Goal: Task Accomplishment & Management: Use online tool/utility

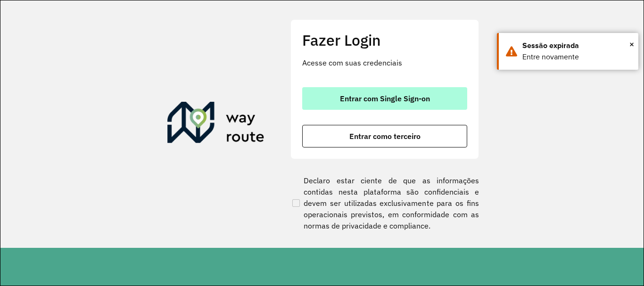
click at [431, 104] on button "Entrar com Single Sign-on" at bounding box center [384, 98] width 165 height 23
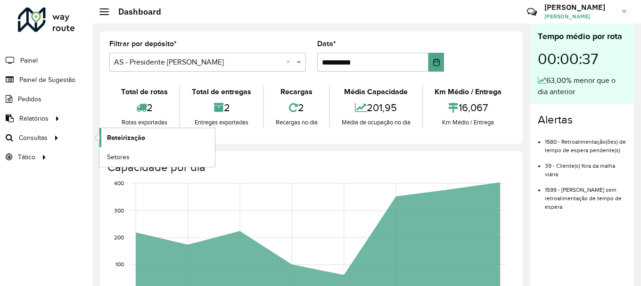
click at [120, 135] on span "Roteirização" at bounding box center [126, 138] width 38 height 10
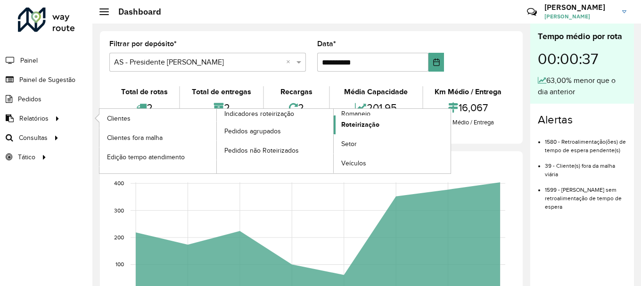
click at [370, 129] on span "Roteirização" at bounding box center [360, 125] width 38 height 10
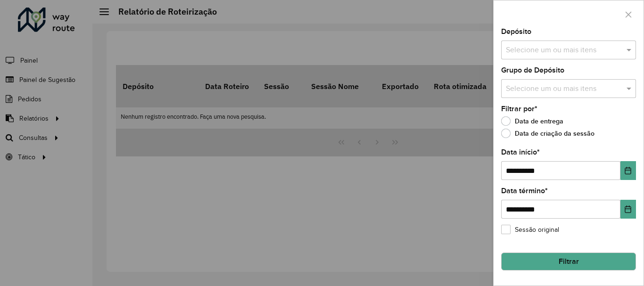
click at [562, 55] on input "text" at bounding box center [563, 50] width 121 height 11
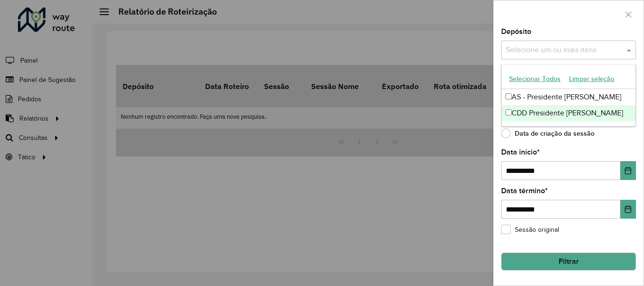
click at [539, 115] on div "CDD Presidente [PERSON_NAME]" at bounding box center [569, 113] width 134 height 16
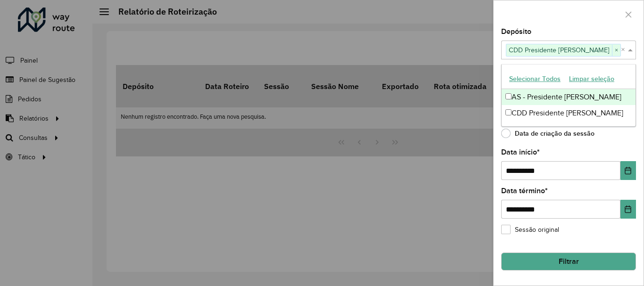
click at [605, 16] on div at bounding box center [569, 14] width 150 height 28
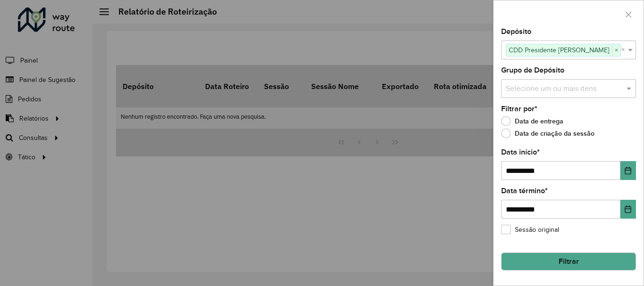
click at [553, 258] on button "Filtrar" at bounding box center [568, 262] width 135 height 18
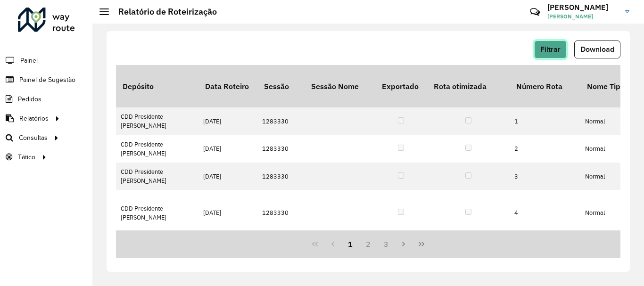
click at [544, 51] on span "Filtrar" at bounding box center [550, 49] width 20 height 8
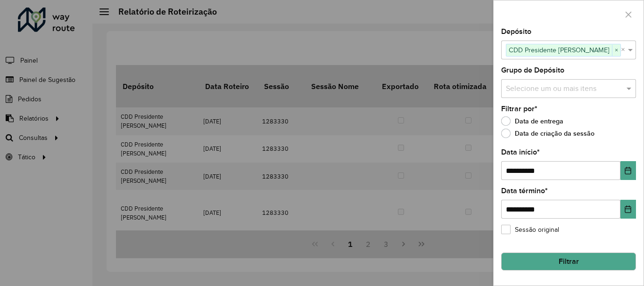
click at [564, 261] on button "Filtrar" at bounding box center [568, 262] width 135 height 18
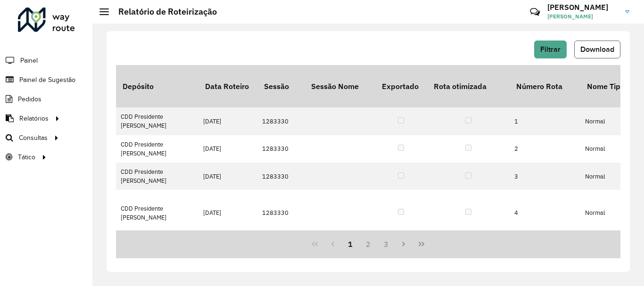
click at [589, 49] on span "Download" at bounding box center [597, 49] width 34 height 8
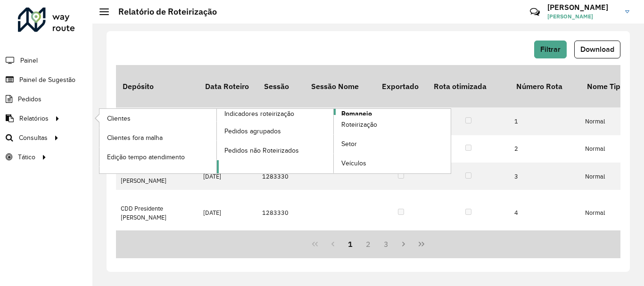
click at [358, 112] on span "Romaneio" at bounding box center [356, 114] width 31 height 10
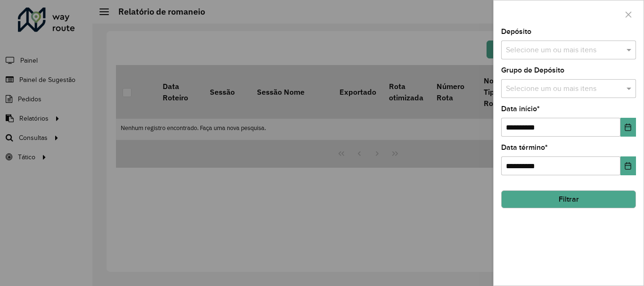
click at [577, 49] on input "text" at bounding box center [563, 50] width 121 height 11
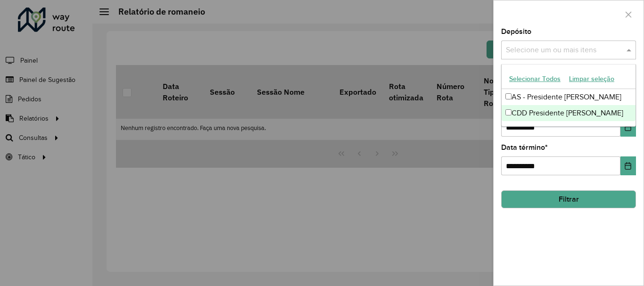
click at [537, 114] on div "CDD Presidente [PERSON_NAME]" at bounding box center [569, 113] width 134 height 16
click at [539, 226] on div "**********" at bounding box center [569, 156] width 150 height 257
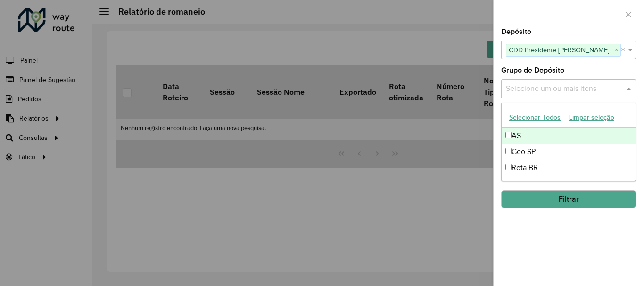
click at [586, 88] on input "text" at bounding box center [563, 88] width 121 height 11
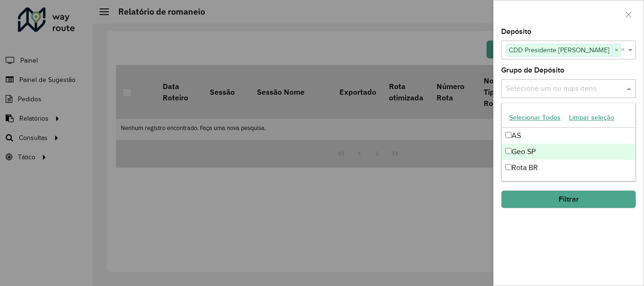
click at [531, 154] on div "Geo SP" at bounding box center [569, 152] width 134 height 16
click at [547, 243] on div "**********" at bounding box center [569, 156] width 150 height 257
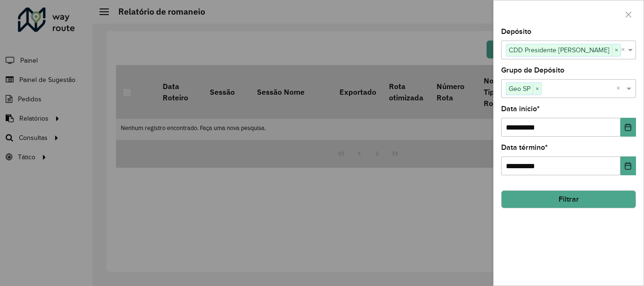
click at [568, 203] on button "Filtrar" at bounding box center [568, 199] width 135 height 18
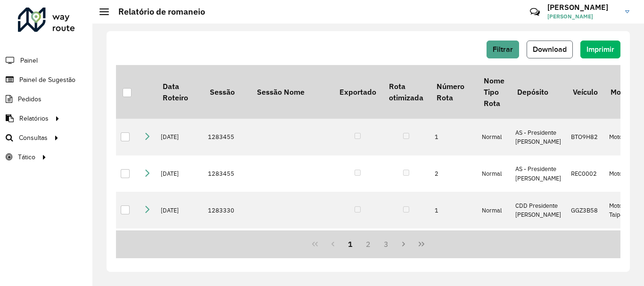
click at [544, 49] on span "Download" at bounding box center [550, 49] width 34 height 8
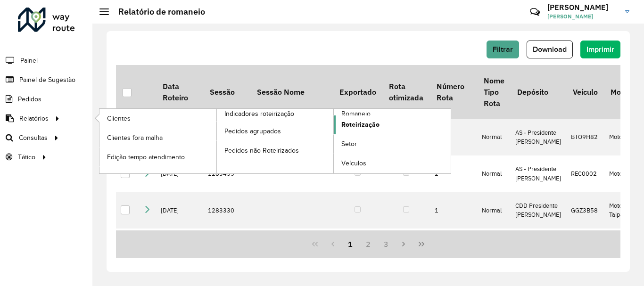
click at [367, 123] on span "Roteirização" at bounding box center [360, 125] width 38 height 10
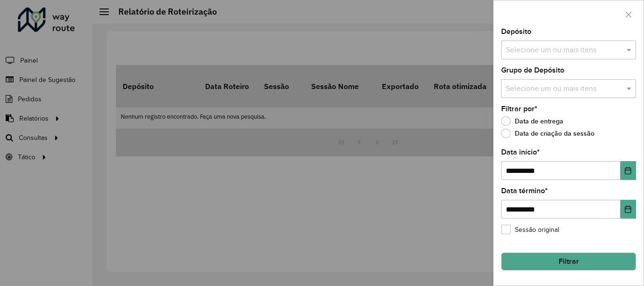
click at [570, 46] on input "text" at bounding box center [563, 50] width 121 height 11
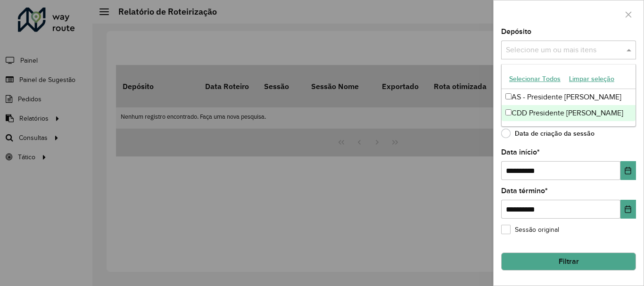
click at [530, 113] on div "CDD Presidente [PERSON_NAME]" at bounding box center [569, 113] width 134 height 16
click at [595, 144] on div "**********" at bounding box center [569, 156] width 150 height 257
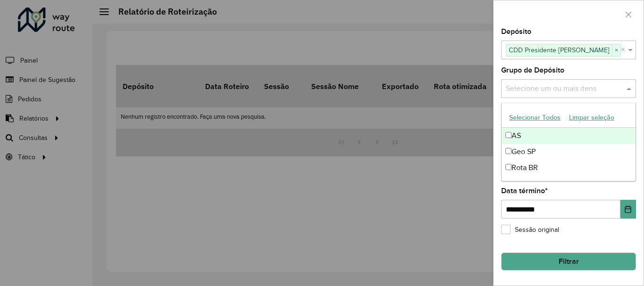
click at [552, 91] on input "text" at bounding box center [563, 88] width 121 height 11
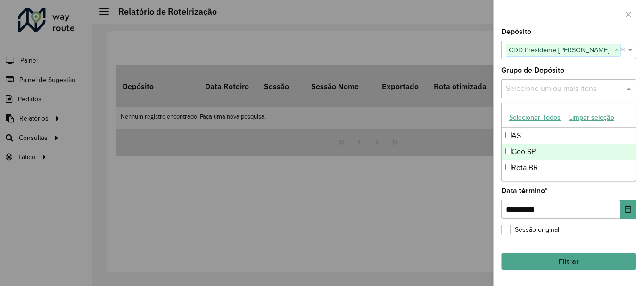
click at [535, 154] on div "Geo SP" at bounding box center [569, 152] width 134 height 16
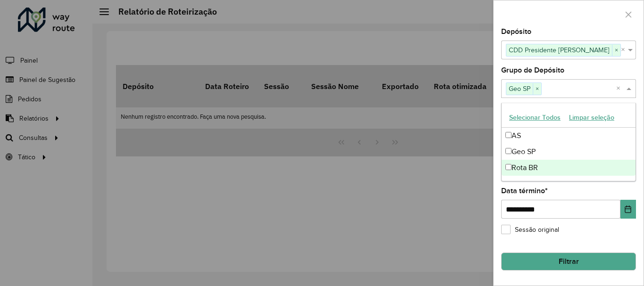
click at [569, 190] on div "**********" at bounding box center [568, 203] width 135 height 31
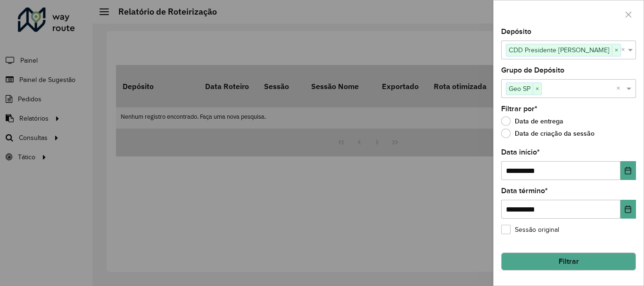
click at [545, 257] on button "Filtrar" at bounding box center [568, 262] width 135 height 18
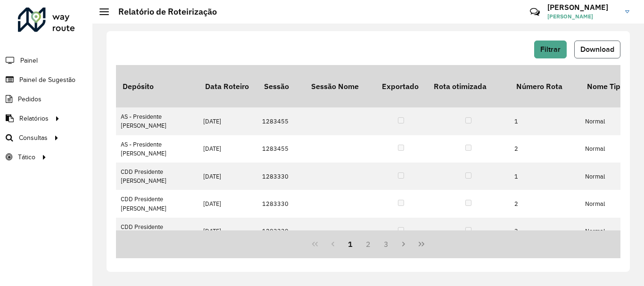
click at [586, 50] on span "Download" at bounding box center [597, 49] width 34 height 8
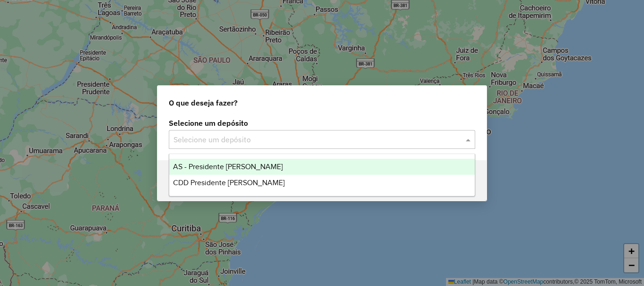
click at [281, 140] on input "text" at bounding box center [312, 139] width 278 height 11
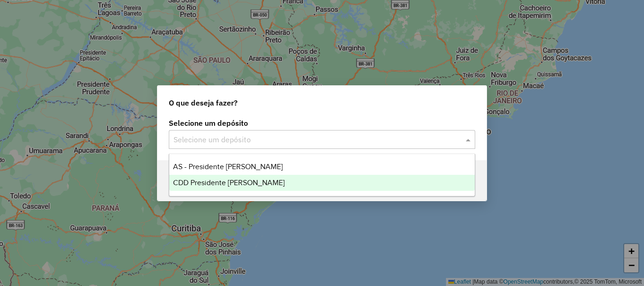
click at [261, 181] on div "CDD Presidente [PERSON_NAME]" at bounding box center [321, 183] width 305 height 16
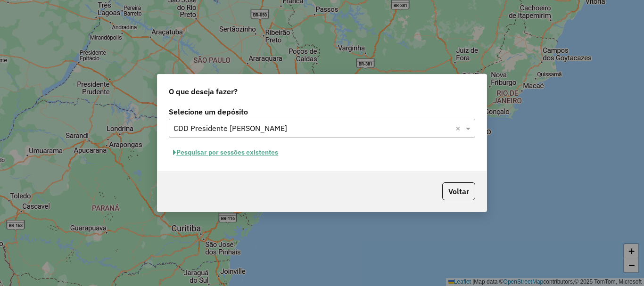
click at [249, 155] on button "Pesquisar por sessões existentes" at bounding box center [226, 152] width 114 height 15
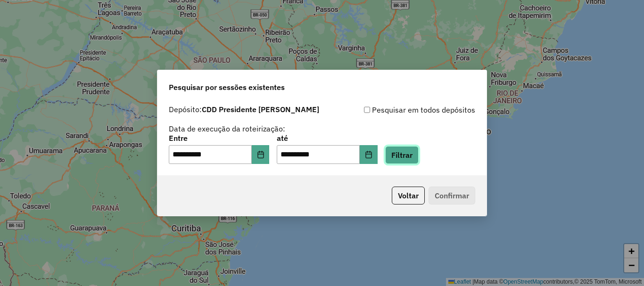
click at [406, 153] on button "Filtrar" at bounding box center [401, 155] width 33 height 18
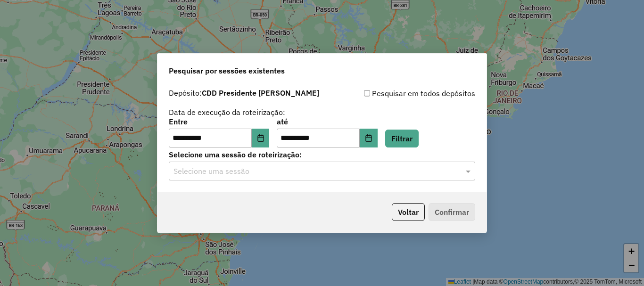
click at [322, 176] on input "text" at bounding box center [312, 171] width 278 height 11
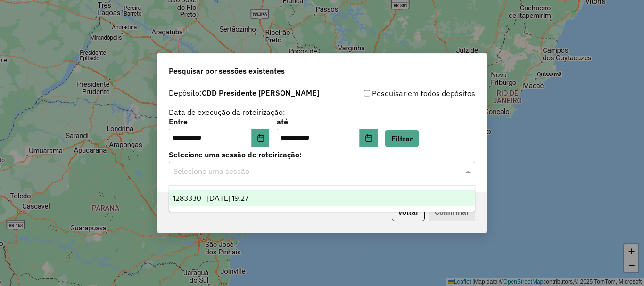
click at [290, 191] on div "1283330 - [DATE] 19:27" at bounding box center [321, 198] width 305 height 16
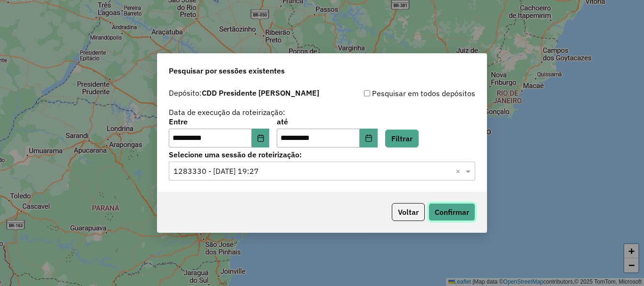
click at [450, 208] on button "Confirmar" at bounding box center [451, 212] width 47 height 18
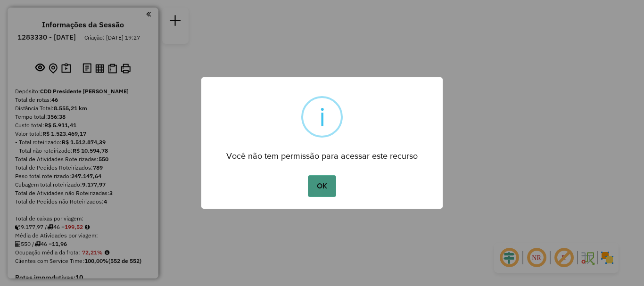
click at [325, 191] on button "OK" at bounding box center [322, 186] width 28 height 22
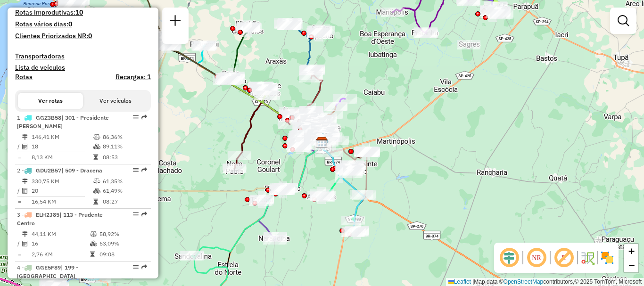
scroll to position [330, 0]
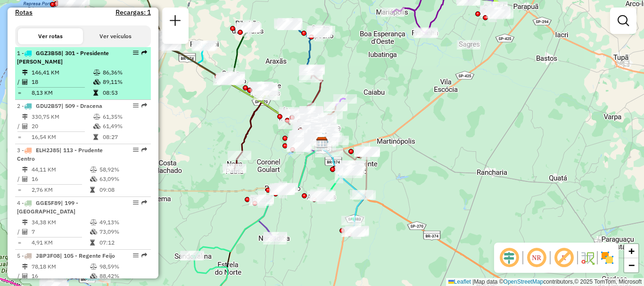
select select "**********"
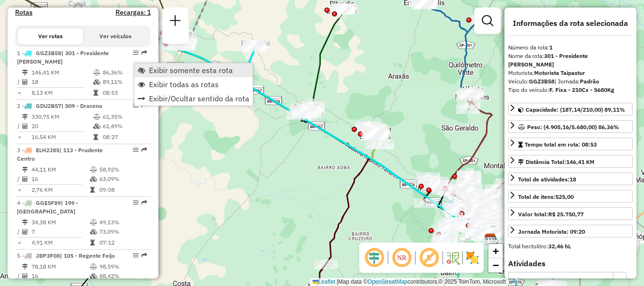
click at [146, 71] on link "Exibir somente esta rota" at bounding box center [193, 70] width 118 height 14
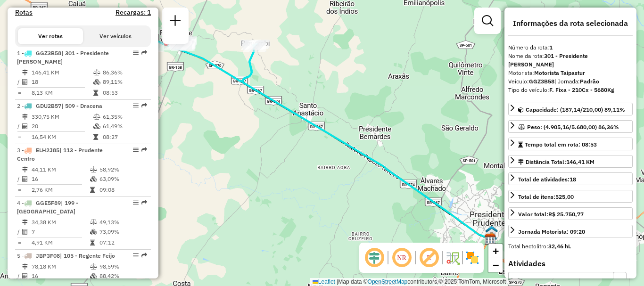
click at [403, 260] on em at bounding box center [401, 258] width 23 height 23
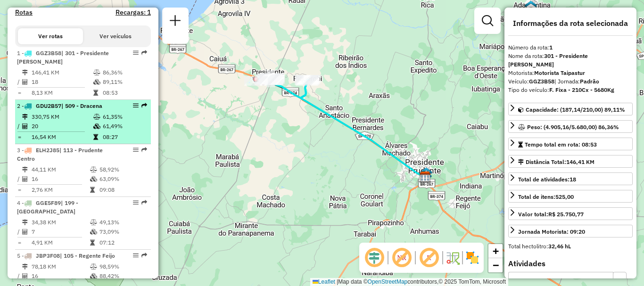
click at [133, 108] on em at bounding box center [136, 106] width 6 height 6
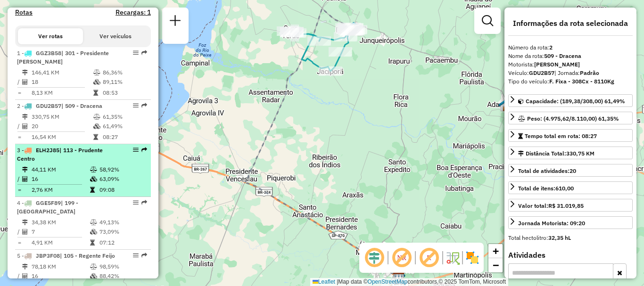
click at [134, 153] on em at bounding box center [136, 150] width 6 height 6
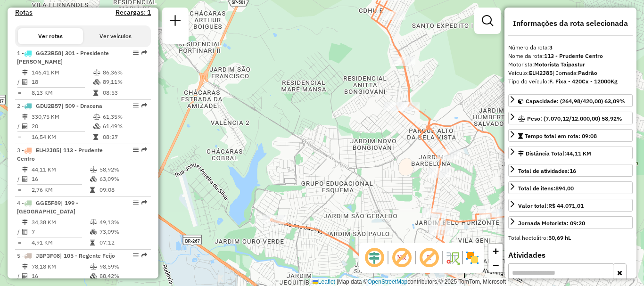
drag, startPoint x: 372, startPoint y: 118, endPoint x: 355, endPoint y: 96, distance: 27.2
click at [355, 96] on div "Janela de atendimento Grade de atendimento Capacidade Transportadoras Veículos …" at bounding box center [322, 143] width 644 height 286
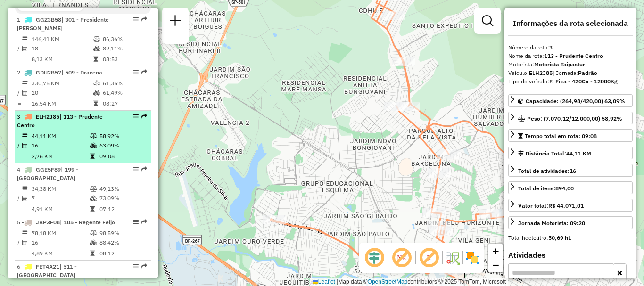
scroll to position [377, 0]
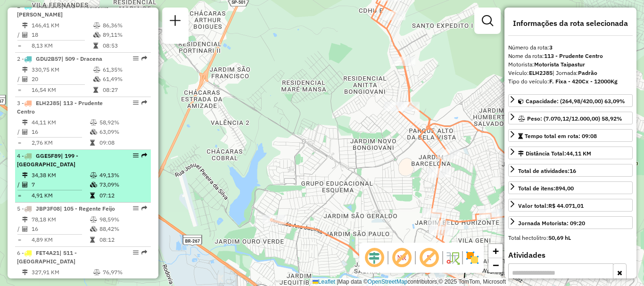
click at [134, 158] on em at bounding box center [136, 156] width 6 height 6
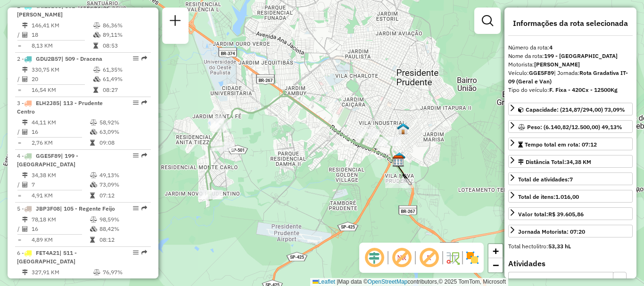
drag, startPoint x: 292, startPoint y: 182, endPoint x: 306, endPoint y: 173, distance: 17.0
click at [306, 173] on div "Janela de atendimento Grade de atendimento Capacidade Transportadoras Veículos …" at bounding box center [322, 143] width 644 height 286
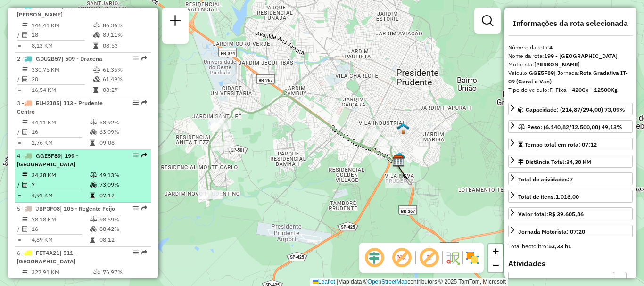
click at [131, 167] on div "4 - GGE5F89 | 199 - Golden Village" at bounding box center [83, 160] width 132 height 17
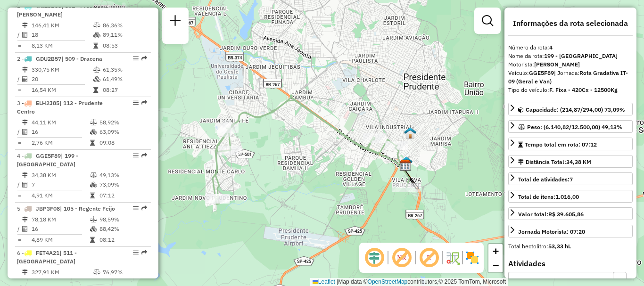
drag, startPoint x: 283, startPoint y: 184, endPoint x: 296, endPoint y: 173, distance: 17.4
click at [296, 173] on div "Janela de atendimento Grade de atendimento Capacidade Transportadoras Veículos …" at bounding box center [322, 143] width 644 height 286
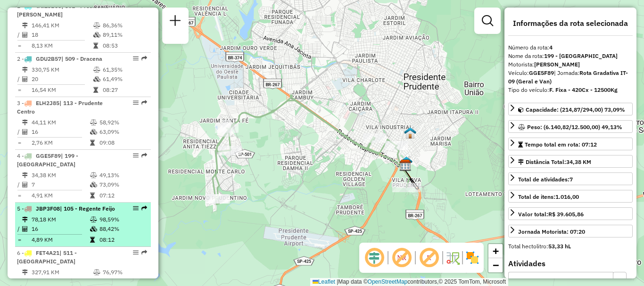
click at [133, 211] on em at bounding box center [136, 209] width 6 height 6
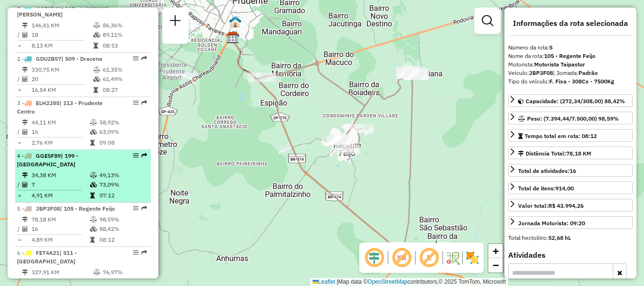
click at [133, 158] on em at bounding box center [136, 156] width 6 height 6
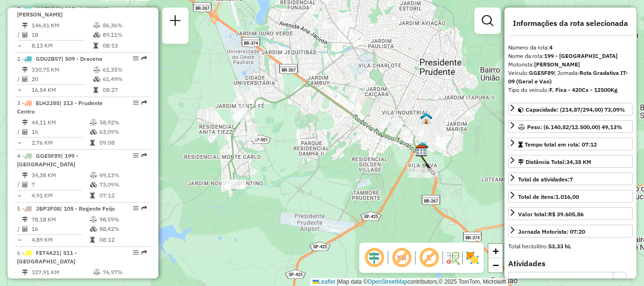
drag, startPoint x: 284, startPoint y: 177, endPoint x: 328, endPoint y: 161, distance: 46.8
click at [328, 161] on div "Janela de atendimento Grade de atendimento Capacidade Transportadoras Veículos …" at bounding box center [322, 143] width 644 height 286
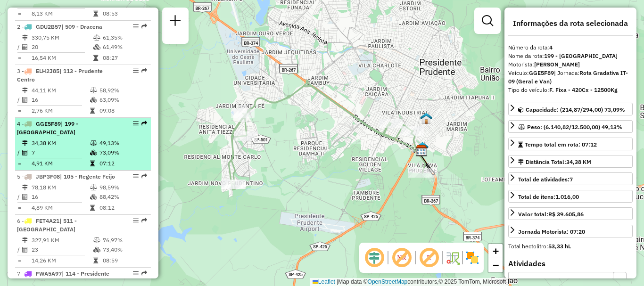
scroll to position [424, 0]
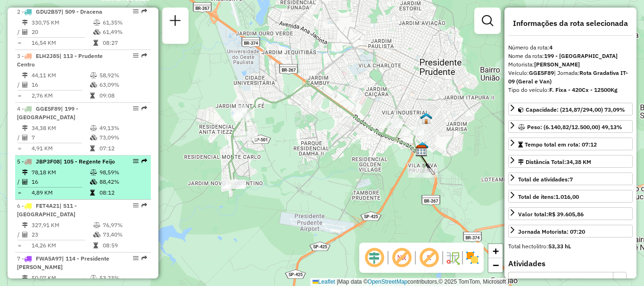
click at [134, 164] on em at bounding box center [136, 161] width 6 height 6
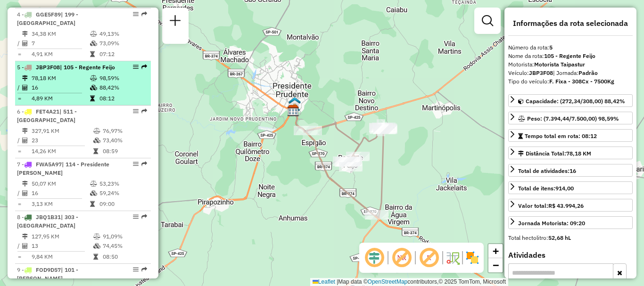
scroll to position [566, 0]
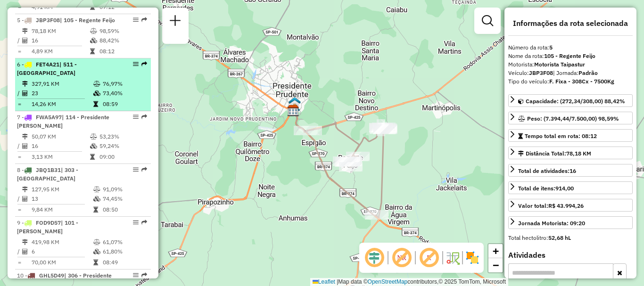
click at [133, 67] on em at bounding box center [136, 64] width 6 height 6
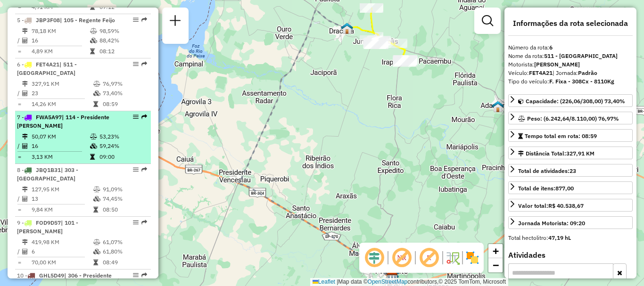
click at [133, 120] on em at bounding box center [136, 117] width 6 height 6
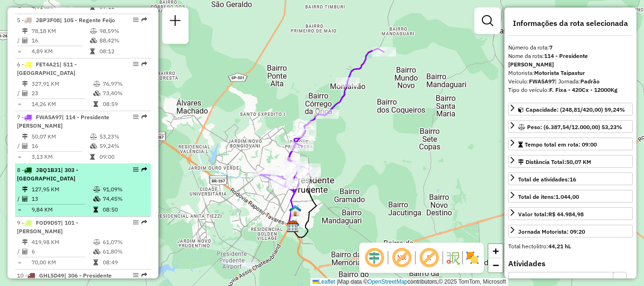
click at [133, 173] on em at bounding box center [136, 170] width 6 height 6
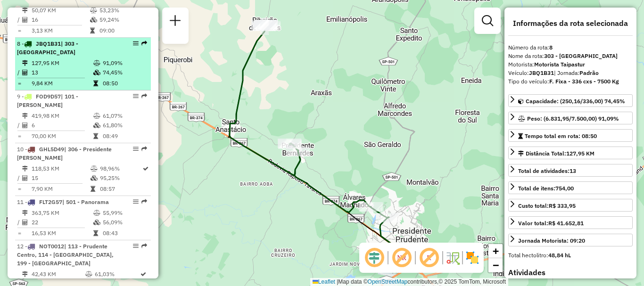
scroll to position [707, 0]
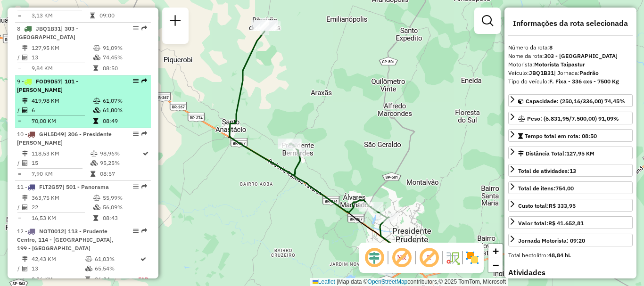
click at [133, 84] on em at bounding box center [136, 81] width 6 height 6
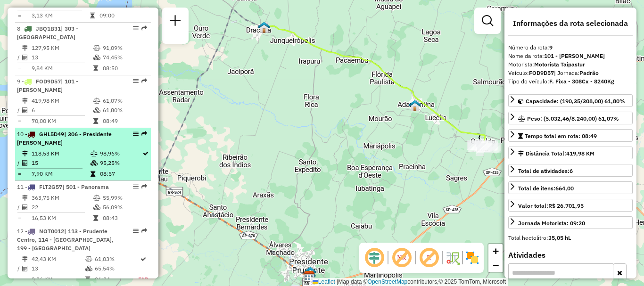
click at [133, 137] on em at bounding box center [136, 134] width 6 height 6
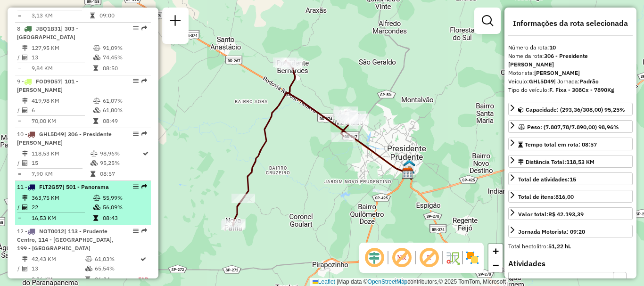
click at [133, 189] on em at bounding box center [136, 187] width 6 height 6
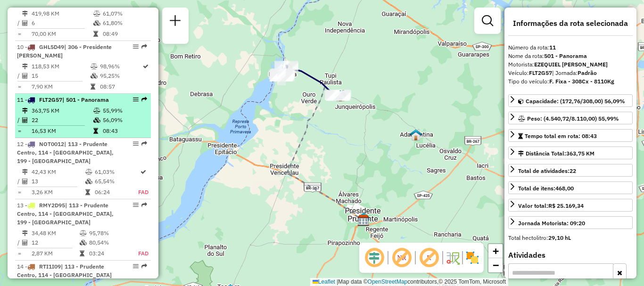
scroll to position [801, 0]
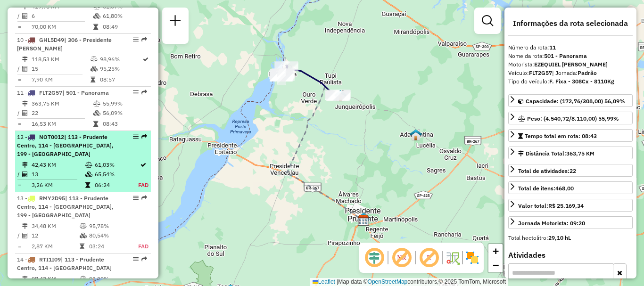
click at [133, 140] on em at bounding box center [136, 137] width 6 height 6
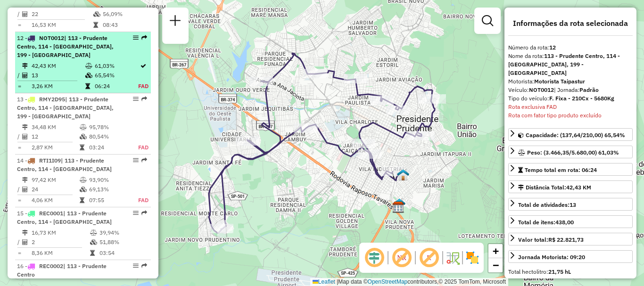
scroll to position [942, 0]
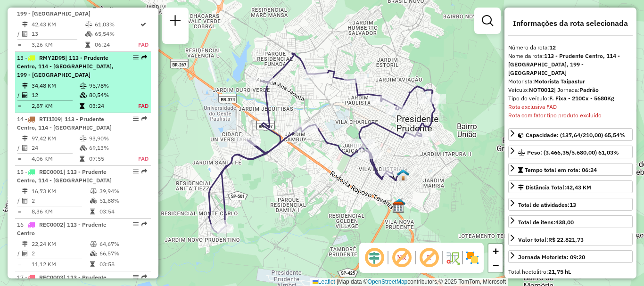
click at [133, 60] on em at bounding box center [136, 58] width 6 height 6
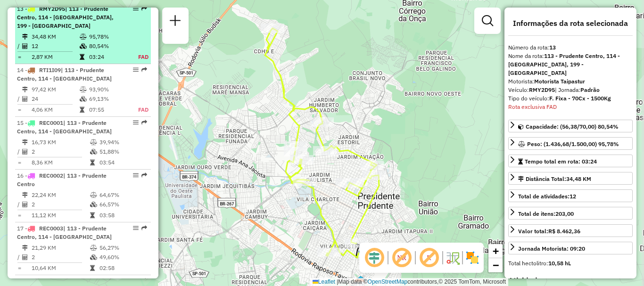
scroll to position [1003, 0]
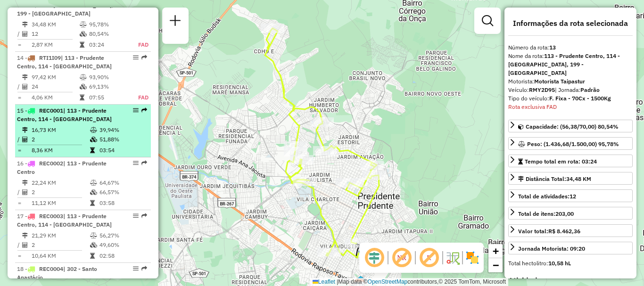
click at [133, 113] on em at bounding box center [136, 110] width 6 height 6
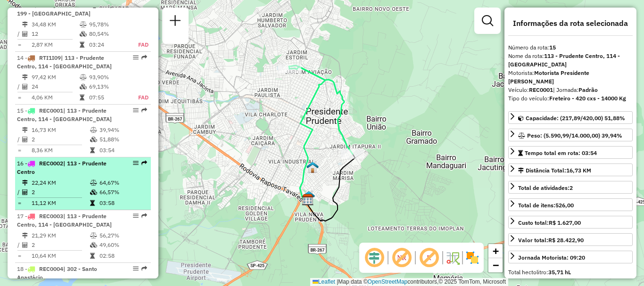
scroll to position [1050, 0]
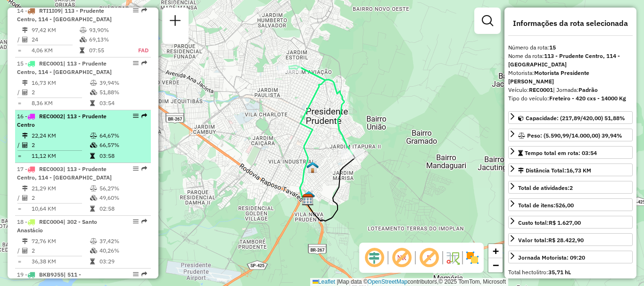
click at [136, 119] on div at bounding box center [133, 116] width 28 height 6
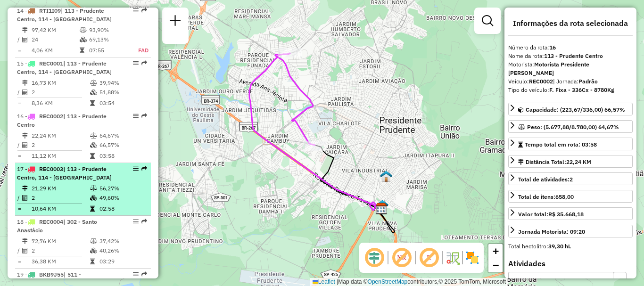
click at [133, 172] on em at bounding box center [136, 169] width 6 height 6
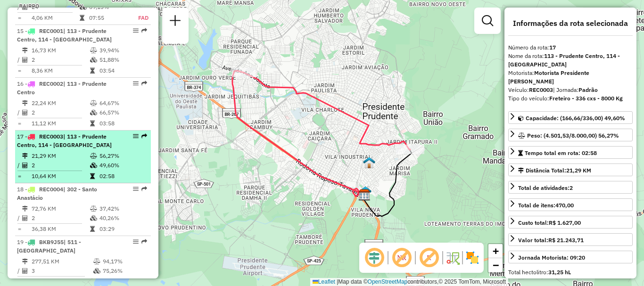
scroll to position [1097, 0]
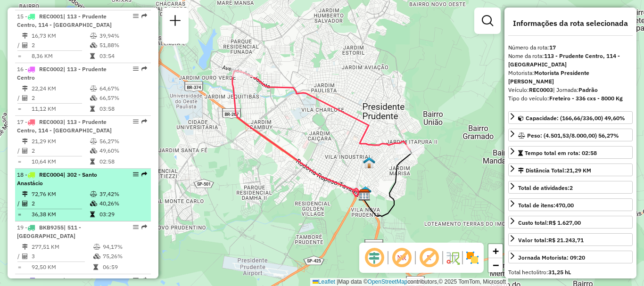
click at [133, 177] on em at bounding box center [136, 175] width 6 height 6
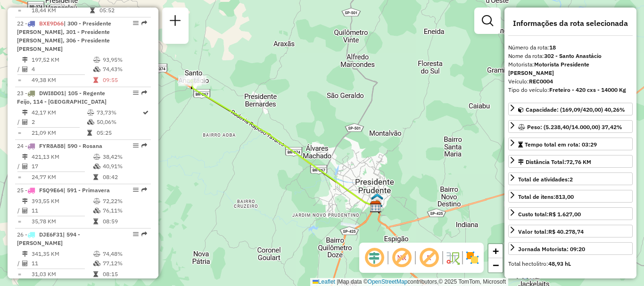
scroll to position [1474, 0]
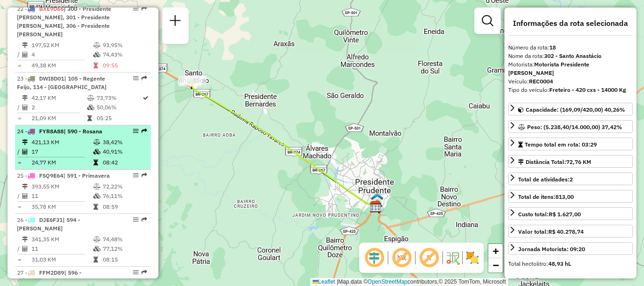
click at [134, 134] on em at bounding box center [136, 131] width 6 height 6
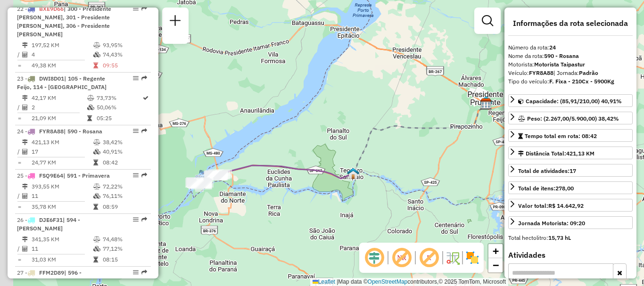
drag, startPoint x: 258, startPoint y: 215, endPoint x: 306, endPoint y: 193, distance: 52.3
click at [306, 193] on div "Janela de atendimento Grade de atendimento Capacidade Transportadoras Veículos …" at bounding box center [322, 143] width 644 height 286
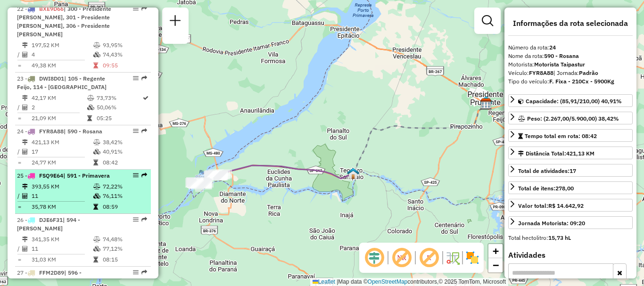
click at [134, 178] on em at bounding box center [136, 176] width 6 height 6
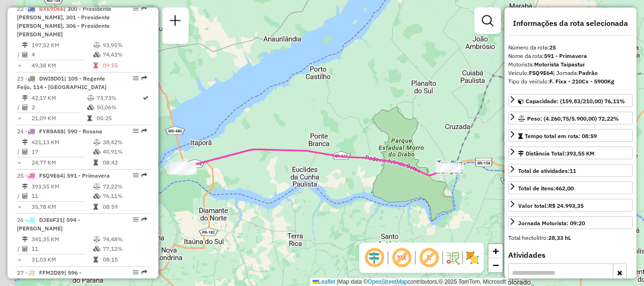
drag, startPoint x: 237, startPoint y: 203, endPoint x: 360, endPoint y: 163, distance: 129.4
click at [360, 163] on icon at bounding box center [315, 162] width 269 height 26
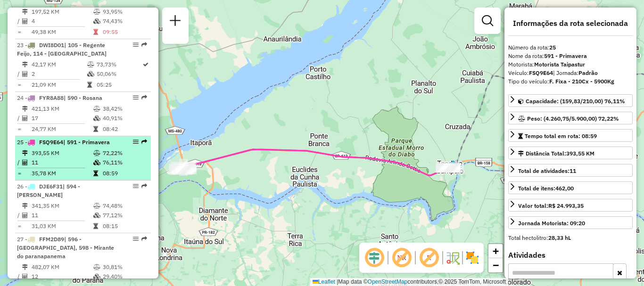
scroll to position [1522, 0]
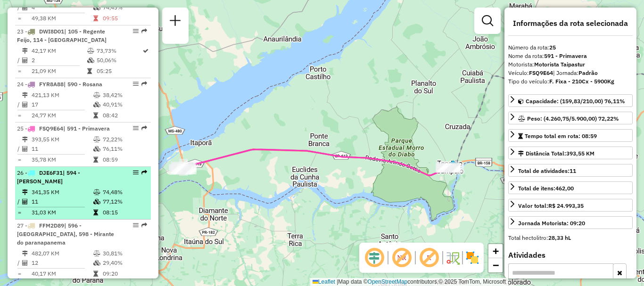
click at [135, 175] on em at bounding box center [136, 173] width 6 height 6
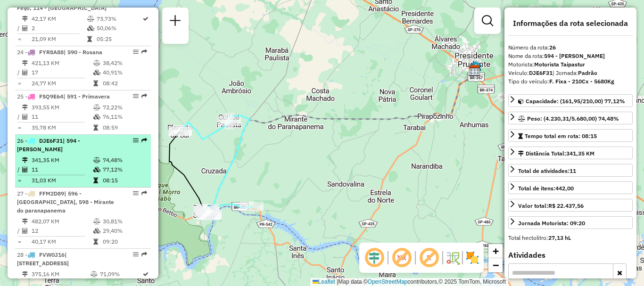
scroll to position [1569, 0]
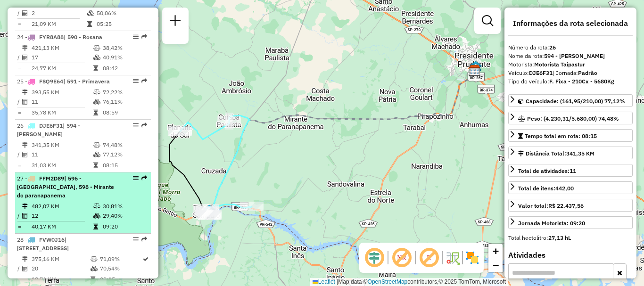
click at [133, 181] on em at bounding box center [136, 178] width 6 height 6
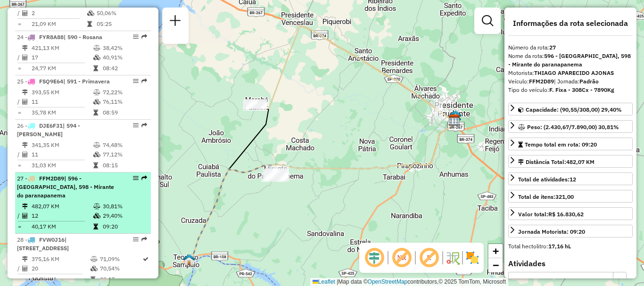
scroll to position [1616, 0]
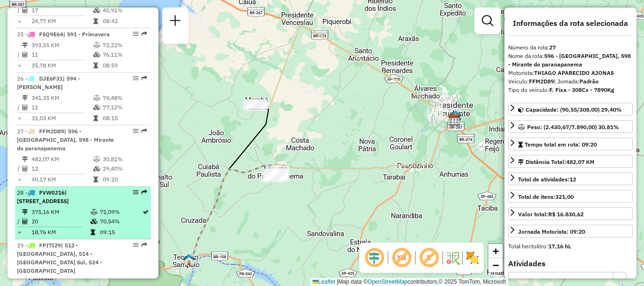
click at [134, 195] on em at bounding box center [136, 192] width 6 height 6
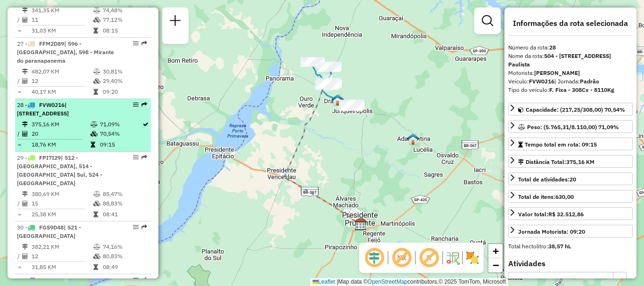
scroll to position [1710, 0]
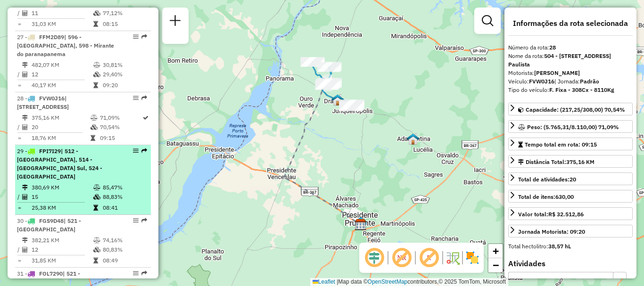
click at [133, 154] on em at bounding box center [136, 151] width 6 height 6
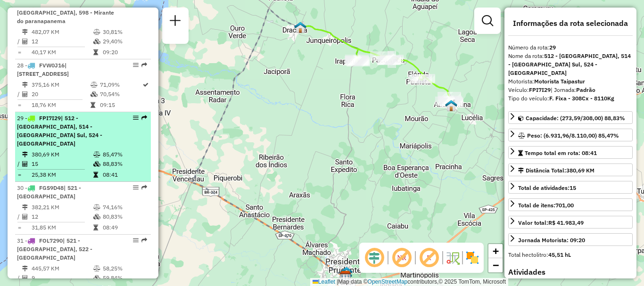
scroll to position [1757, 0]
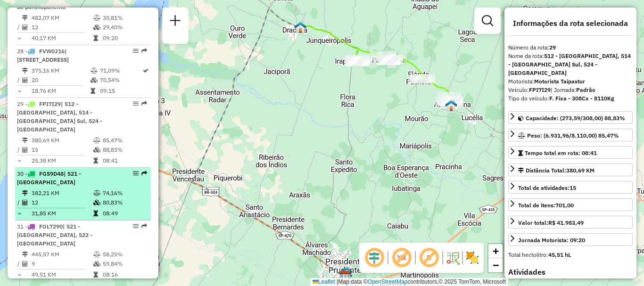
click at [133, 176] on em at bounding box center [136, 174] width 6 height 6
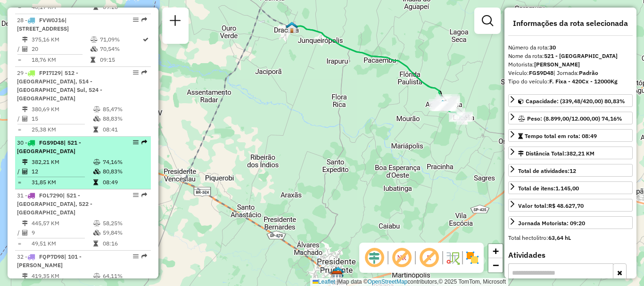
scroll to position [1804, 0]
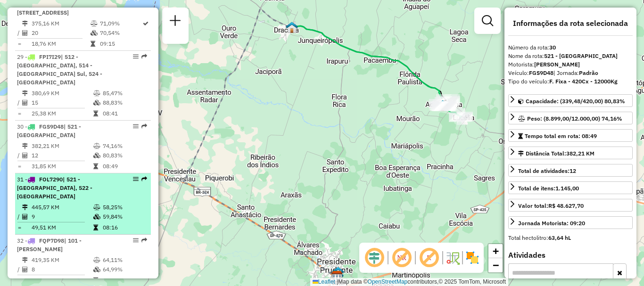
click at [133, 182] on em at bounding box center [136, 179] width 6 height 6
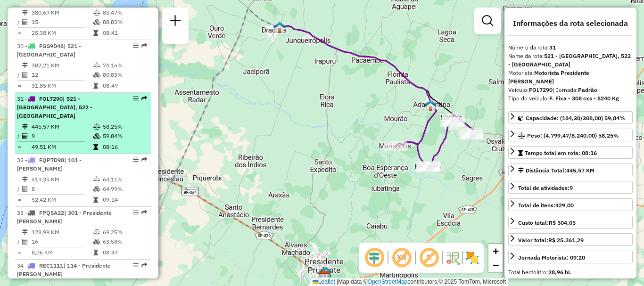
scroll to position [1899, 0]
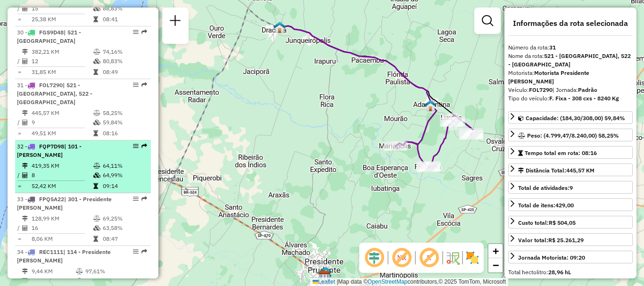
click at [133, 144] on em at bounding box center [136, 146] width 6 height 6
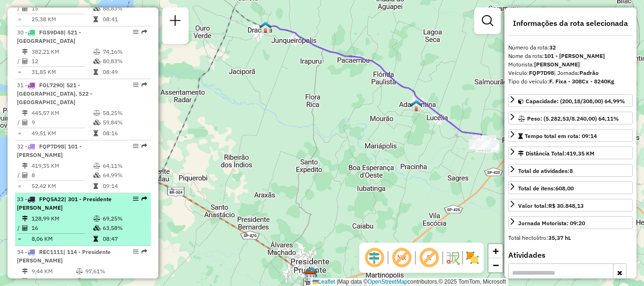
click at [133, 197] on em at bounding box center [136, 199] width 6 height 6
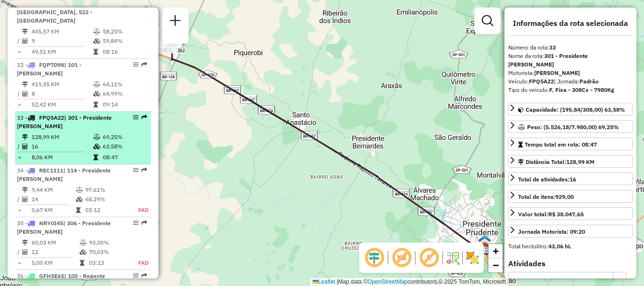
scroll to position [1993, 0]
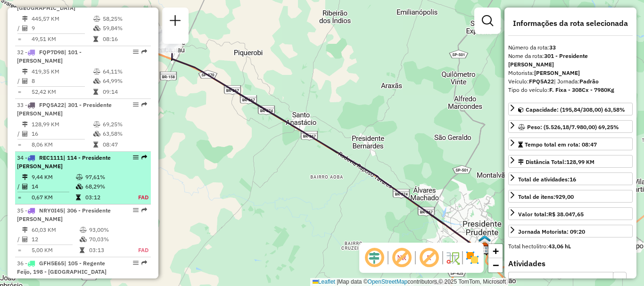
click at [133, 159] on em at bounding box center [136, 158] width 6 height 6
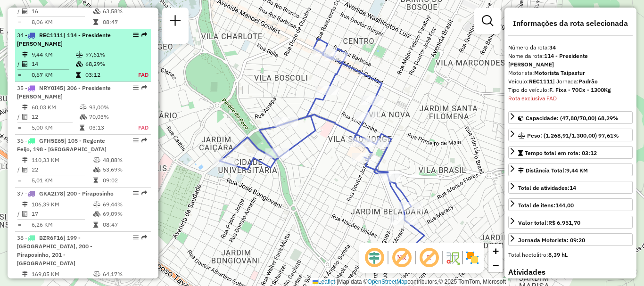
scroll to position [2137, 0]
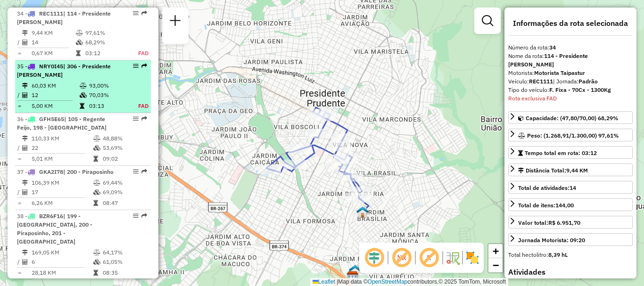
click at [134, 70] on div "35 - NRY0I45 | 306 - Presidente Bernardes" at bounding box center [83, 70] width 132 height 17
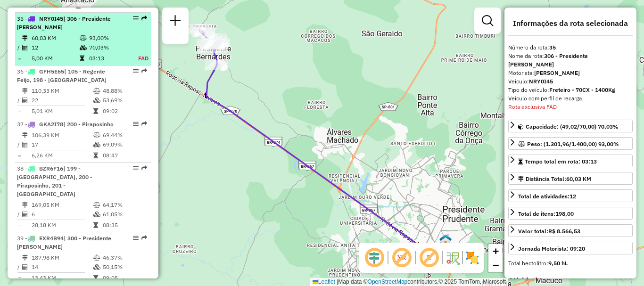
scroll to position [2190, 0]
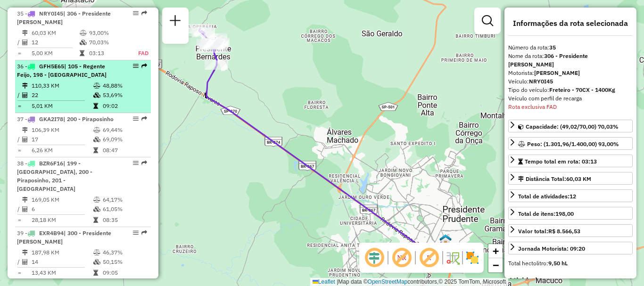
click at [134, 67] on em at bounding box center [136, 66] width 6 height 6
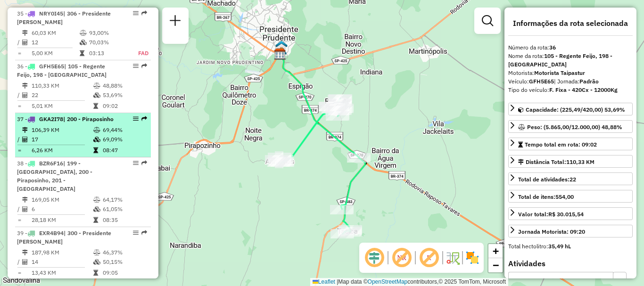
click at [133, 116] on em at bounding box center [136, 119] width 6 height 6
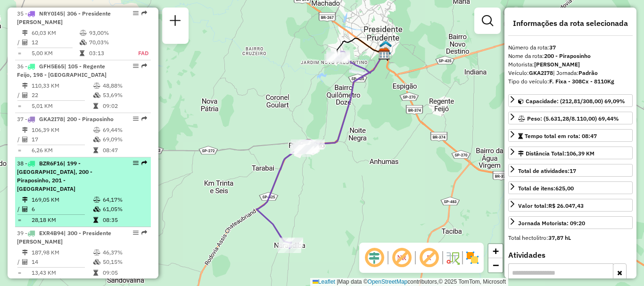
click at [133, 166] on em at bounding box center [136, 163] width 6 height 6
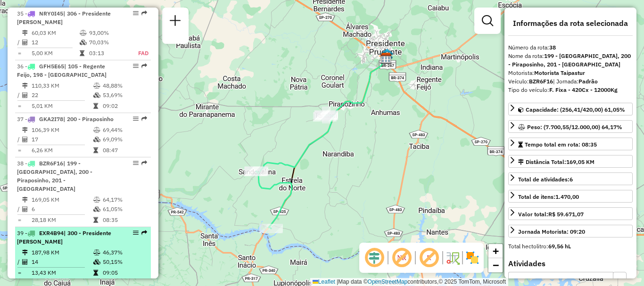
click at [134, 230] on em at bounding box center [136, 233] width 6 height 6
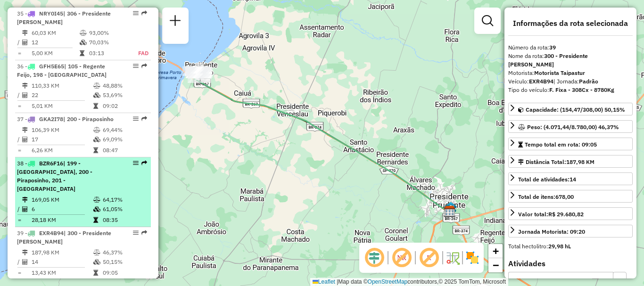
scroll to position [2237, 0]
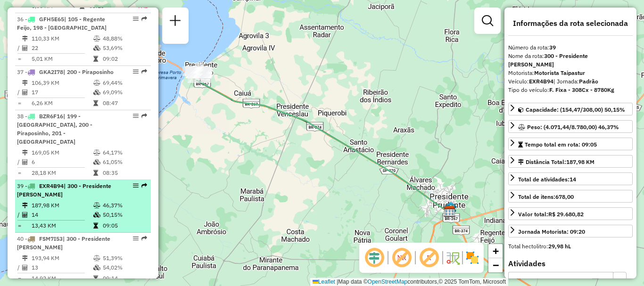
click at [133, 186] on em at bounding box center [136, 186] width 6 height 6
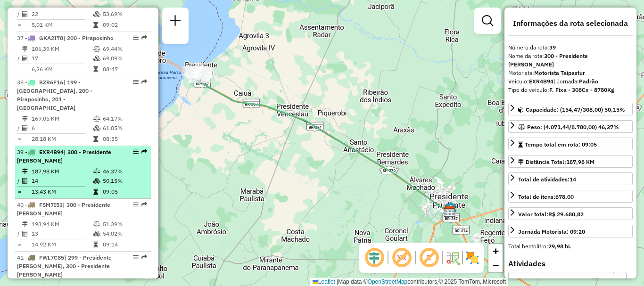
scroll to position [2284, 0]
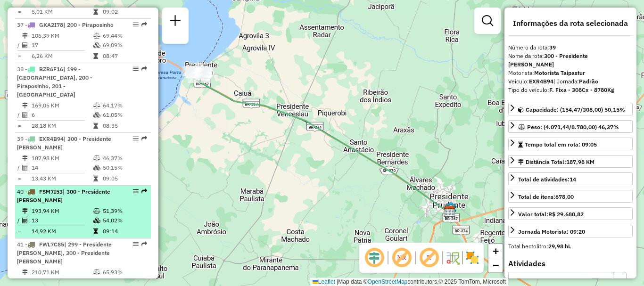
click at [135, 192] on em at bounding box center [136, 192] width 6 height 6
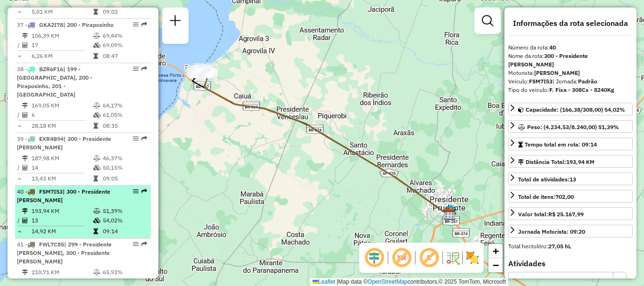
scroll to position [2331, 0]
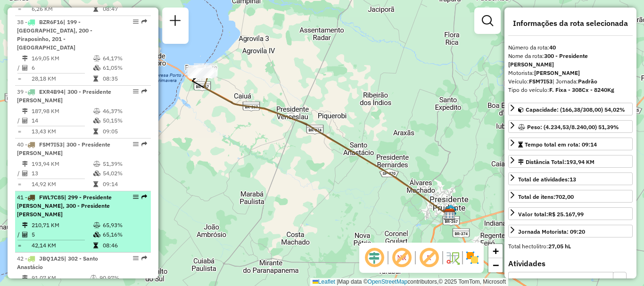
click at [133, 196] on em at bounding box center [136, 197] width 6 height 6
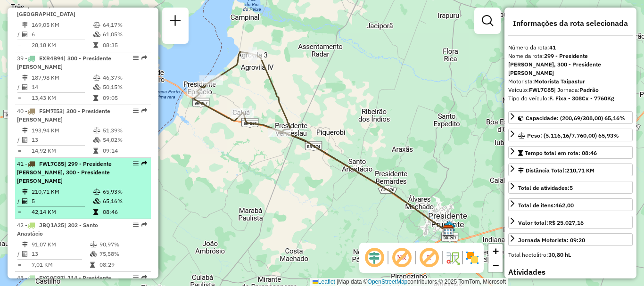
scroll to position [2378, 0]
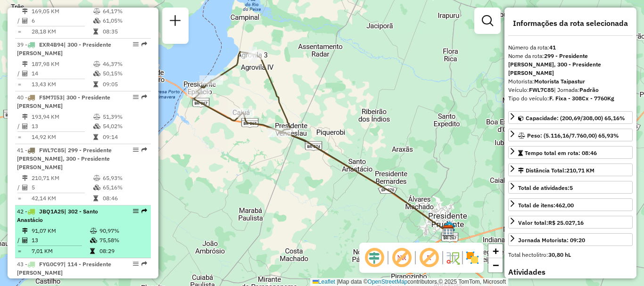
click at [133, 212] on em at bounding box center [136, 211] width 6 height 6
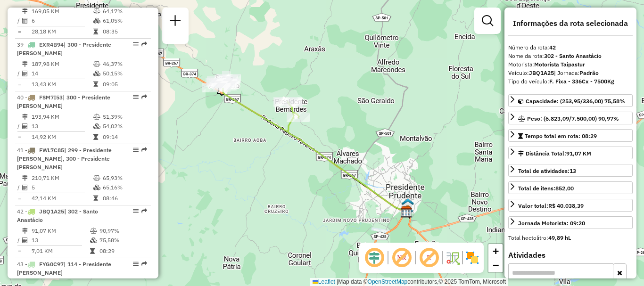
drag, startPoint x: 245, startPoint y: 172, endPoint x: 276, endPoint y: 164, distance: 32.2
click at [276, 164] on div "Janela de atendimento Grade de atendimento Capacidade Transportadoras Veículos …" at bounding box center [322, 143] width 644 height 286
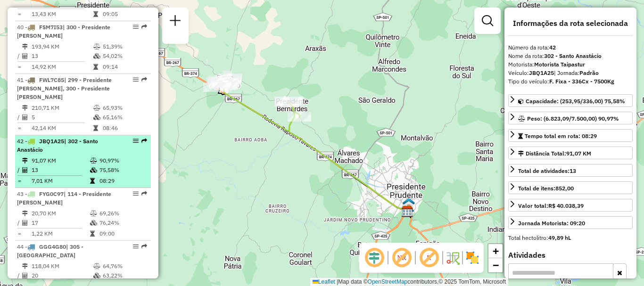
scroll to position [2473, 0]
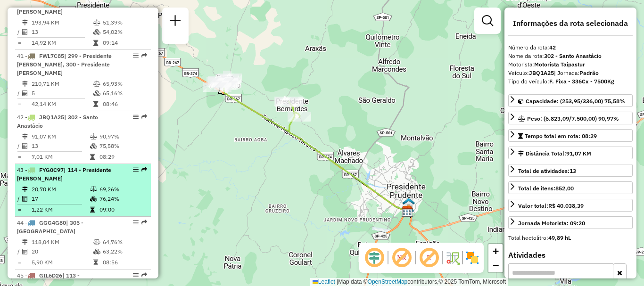
click at [133, 170] on em at bounding box center [136, 170] width 6 height 6
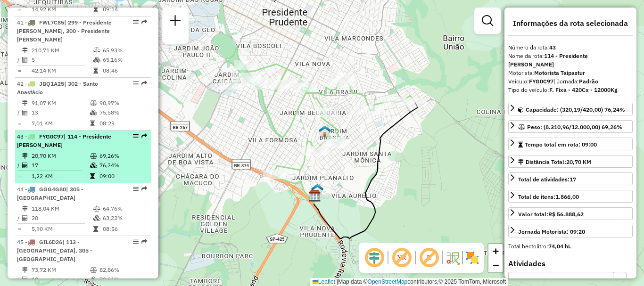
scroll to position [2520, 0]
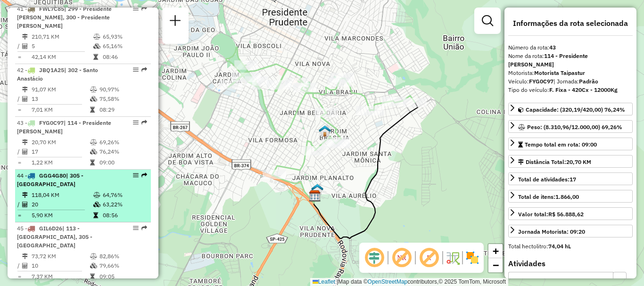
click at [133, 177] on em at bounding box center [136, 176] width 6 height 6
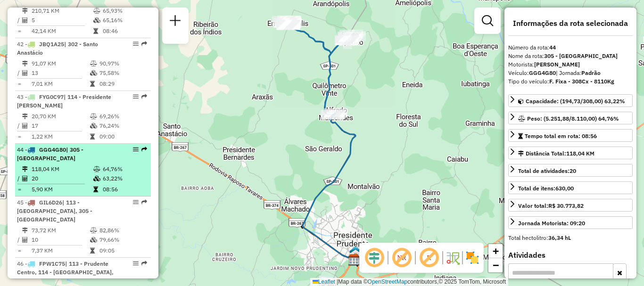
scroll to position [2567, 0]
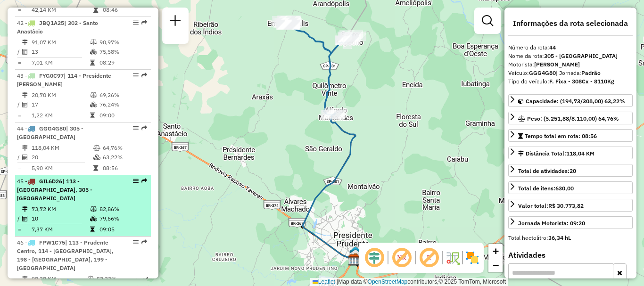
click at [133, 180] on em at bounding box center [136, 181] width 6 height 6
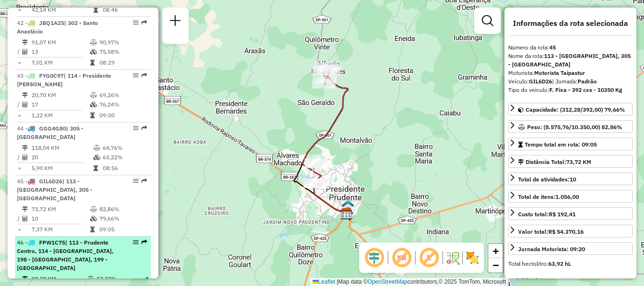
click at [133, 239] on em at bounding box center [136, 242] width 6 height 6
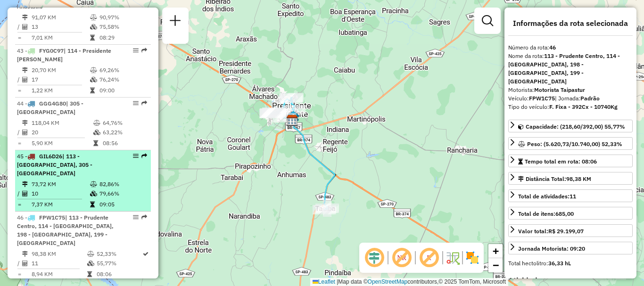
scroll to position [2614, 0]
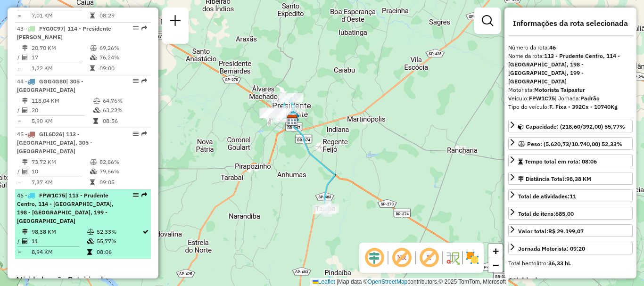
click at [133, 192] on em at bounding box center [136, 195] width 6 height 6
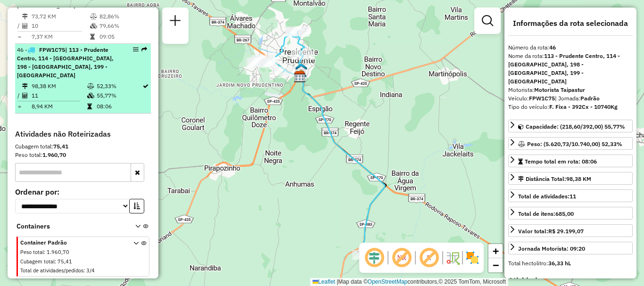
scroll to position [2784, 0]
